Goal: Task Accomplishment & Management: Manage account settings

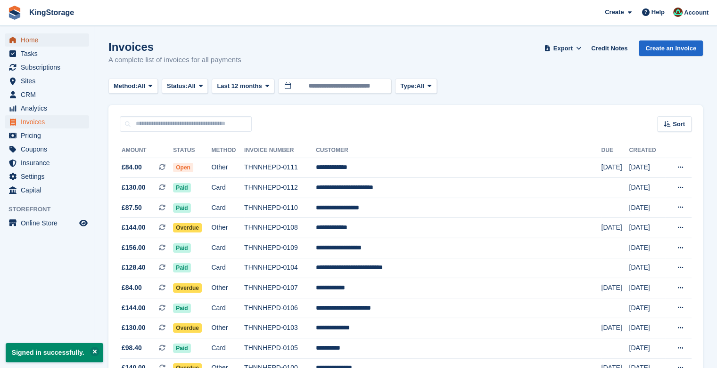
click at [46, 40] on span "Home" at bounding box center [49, 39] width 57 height 13
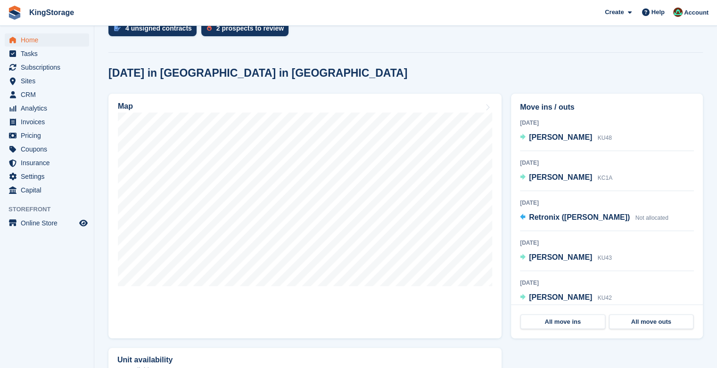
scroll to position [217, 0]
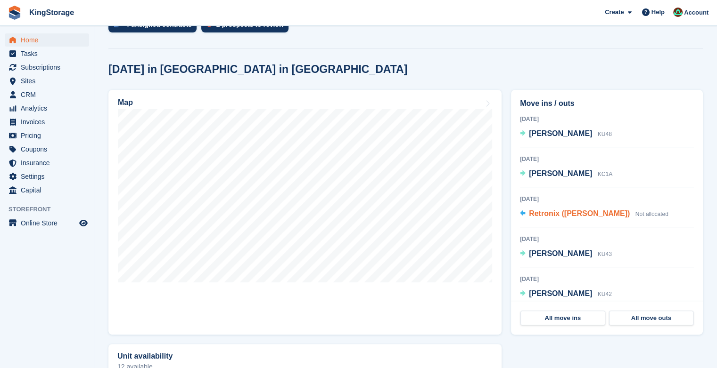
click at [591, 218] on span "Retronix ([PERSON_NAME])" at bounding box center [579, 214] width 101 height 8
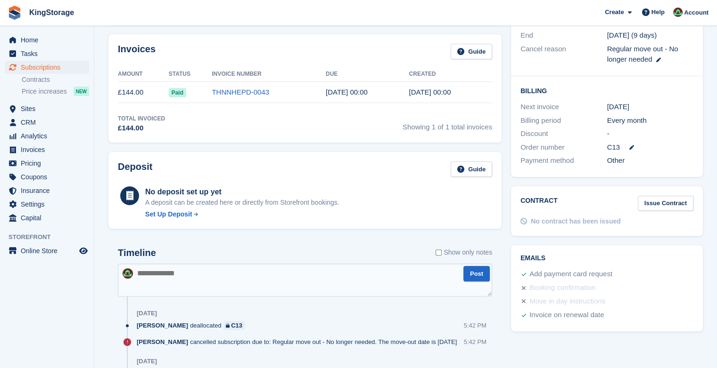
scroll to position [224, 0]
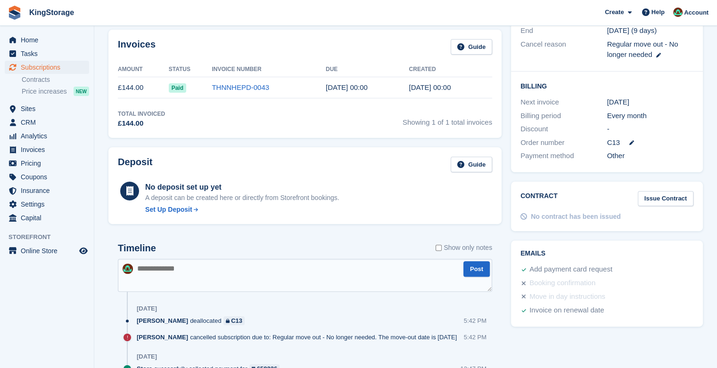
click at [147, 273] on textarea at bounding box center [305, 275] width 374 height 33
type textarea "**********"
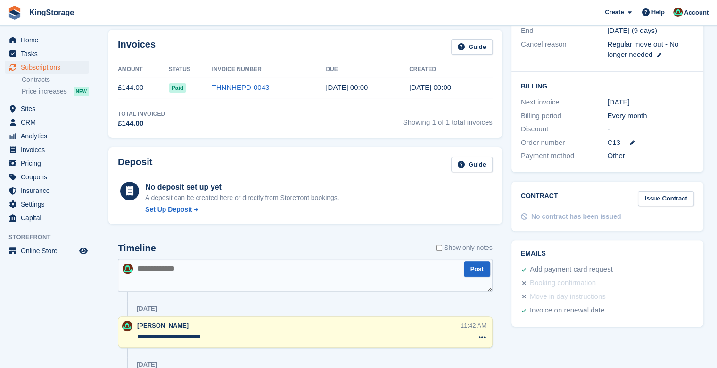
click at [174, 268] on textarea at bounding box center [305, 275] width 375 height 33
type textarea "**********"
click at [474, 267] on button "Post" at bounding box center [477, 269] width 26 height 16
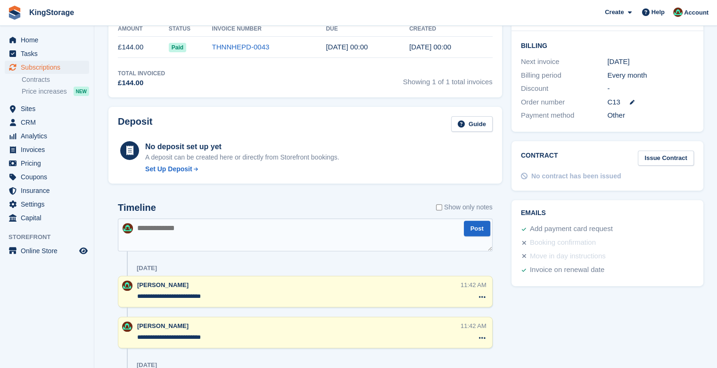
scroll to position [263, 0]
click at [481, 294] on icon at bounding box center [482, 298] width 7 height 8
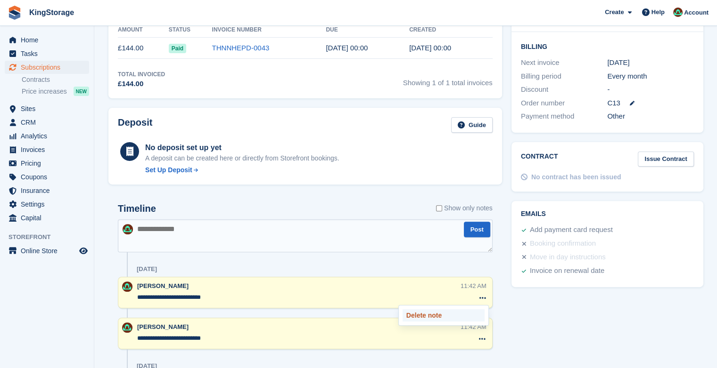
click at [450, 313] on p "Delete note" at bounding box center [443, 316] width 82 height 12
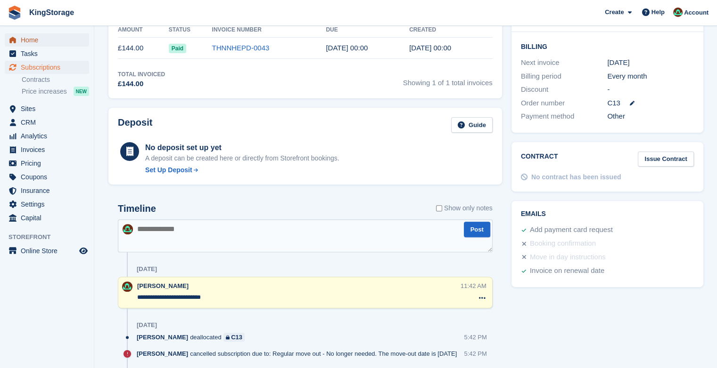
click at [35, 41] on span "Home" at bounding box center [49, 39] width 57 height 13
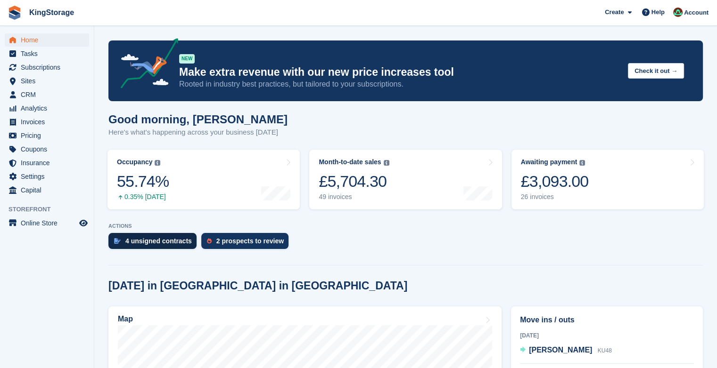
click at [163, 241] on div "4 unsigned contracts" at bounding box center [158, 241] width 66 height 8
